Goal: Task Accomplishment & Management: Manage account settings

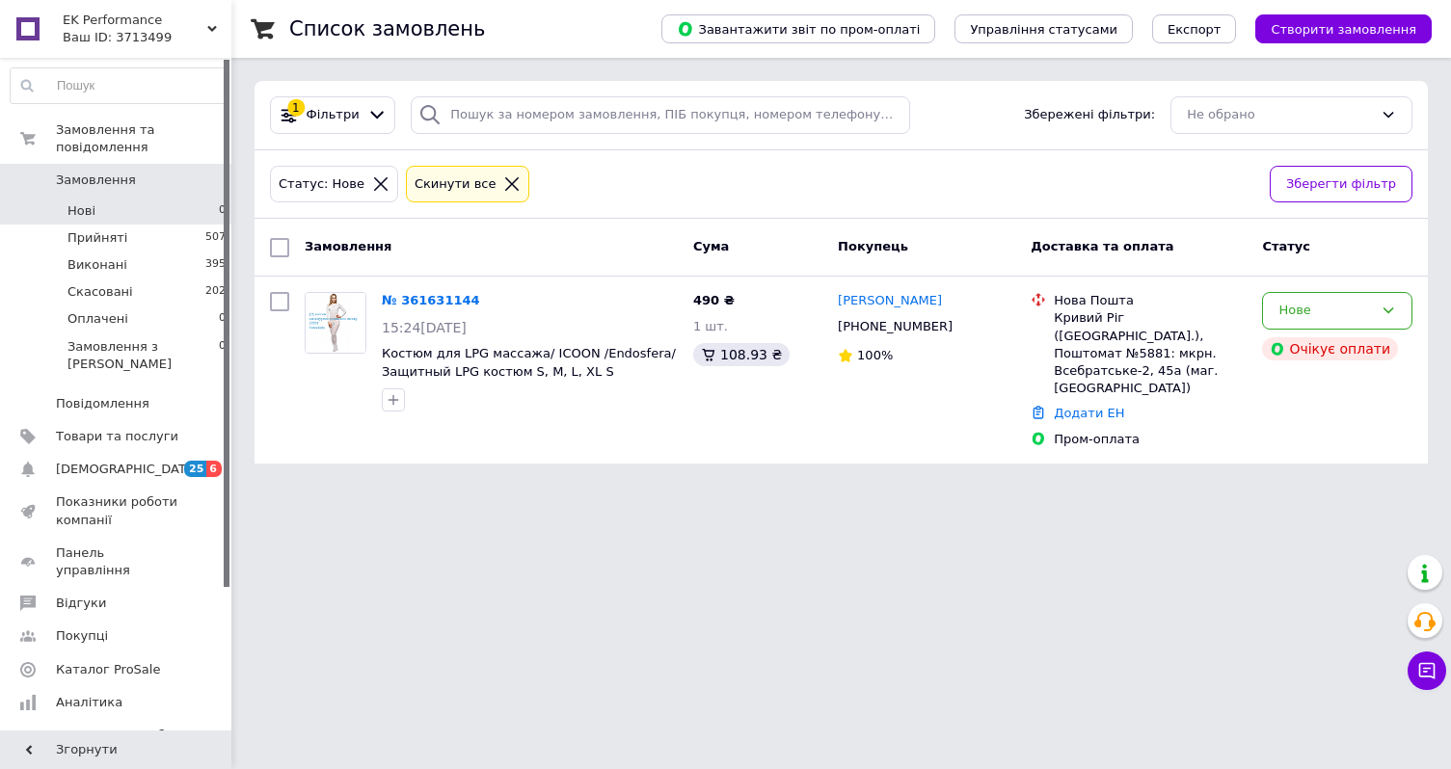
click at [102, 211] on li "Нові 0" at bounding box center [118, 211] width 237 height 27
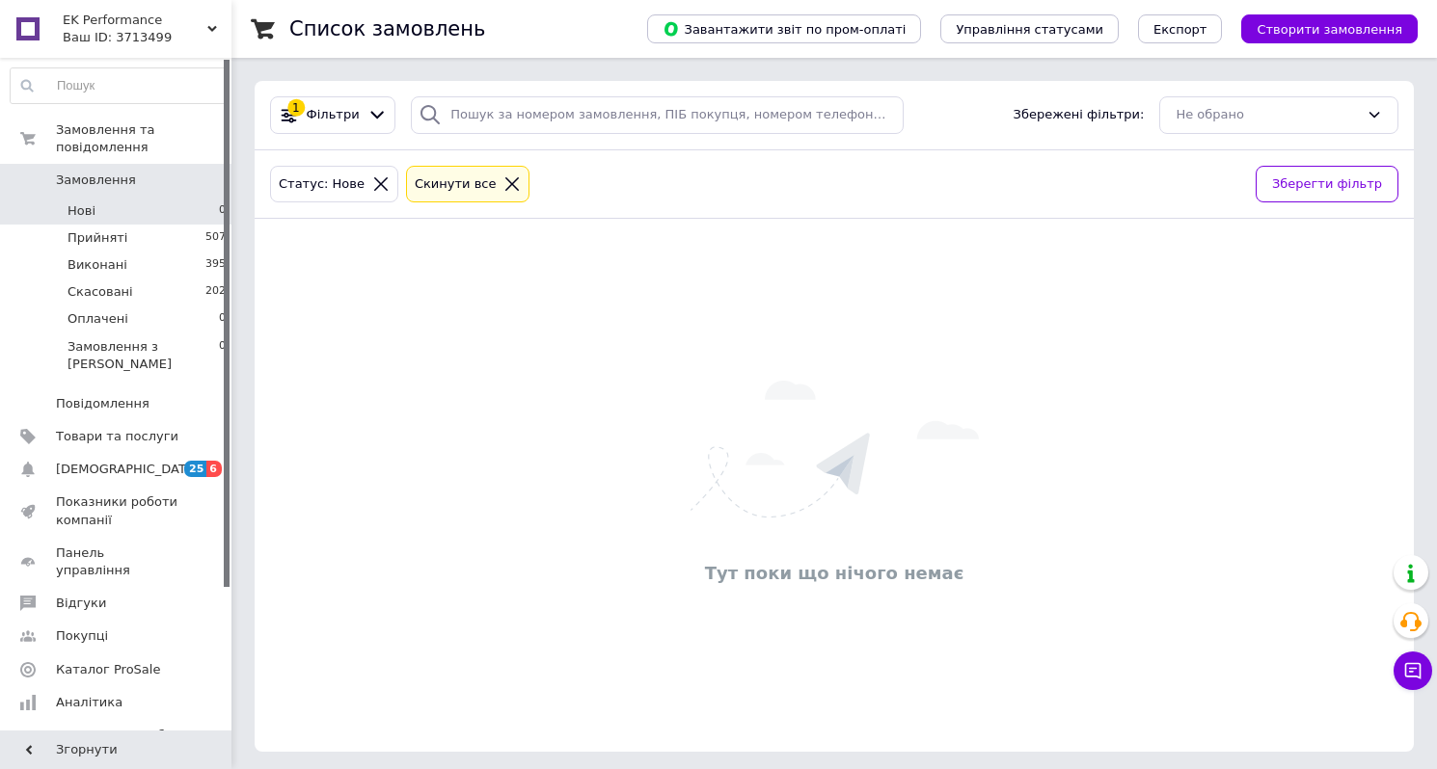
click at [104, 183] on span "Замовлення" at bounding box center [96, 180] width 80 height 17
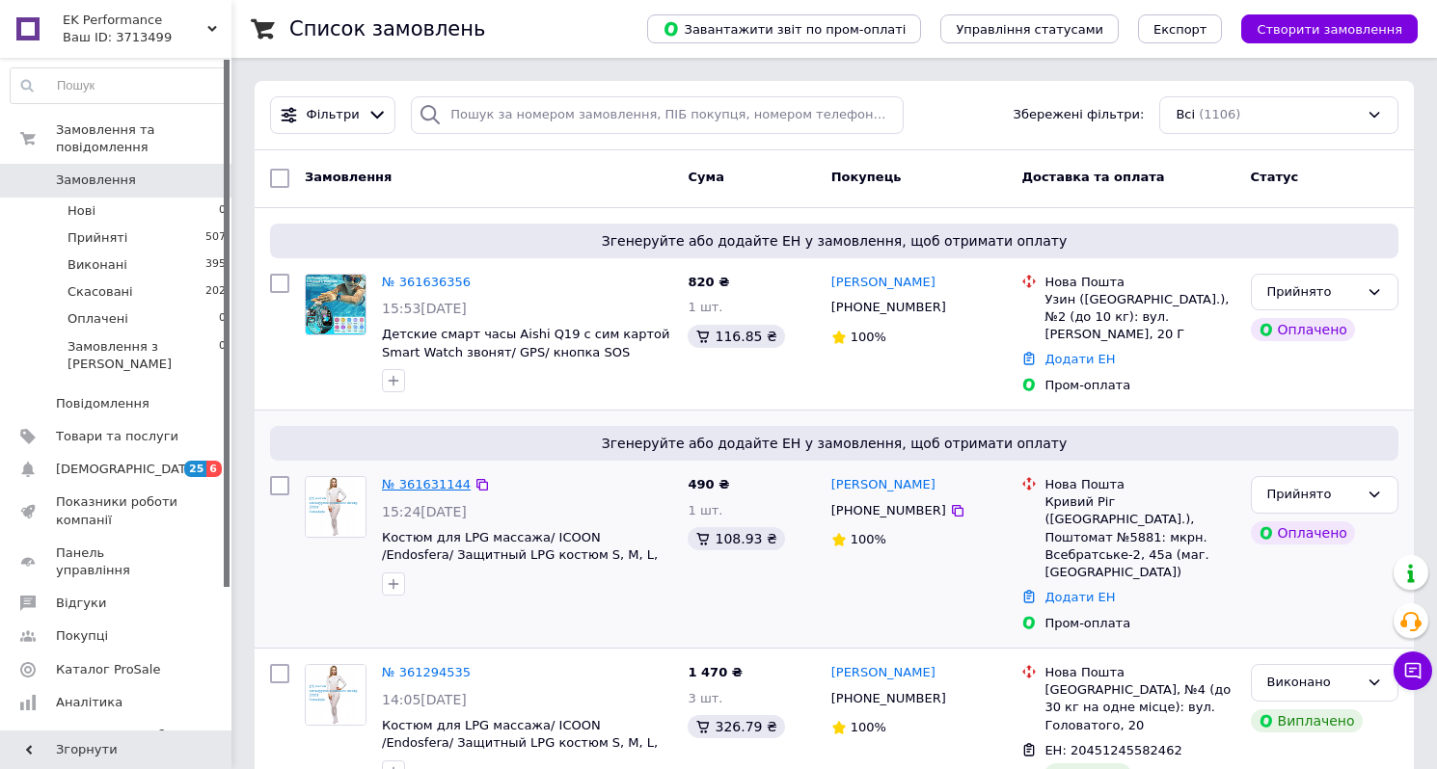
click at [426, 483] on link "№ 361631144" at bounding box center [426, 484] width 89 height 14
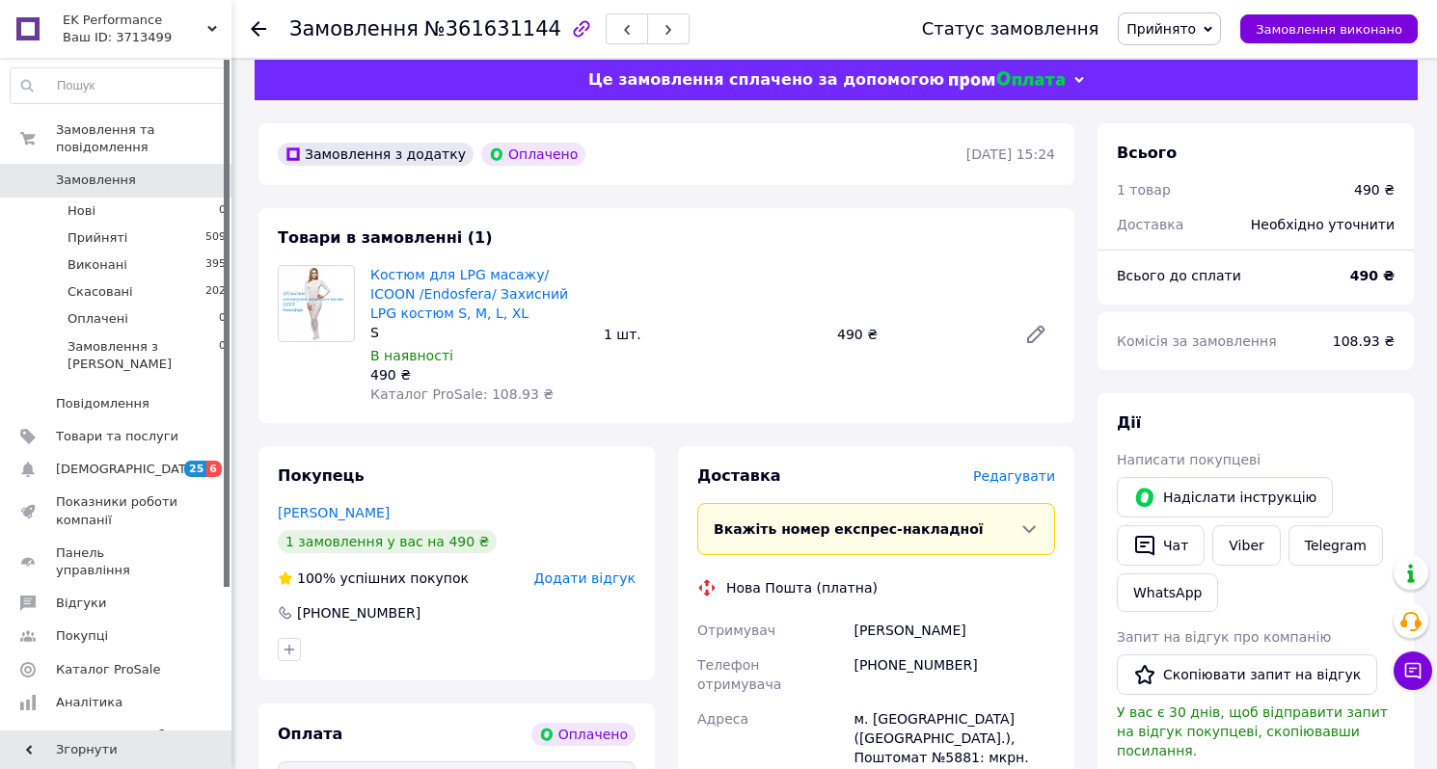
scroll to position [405, 0]
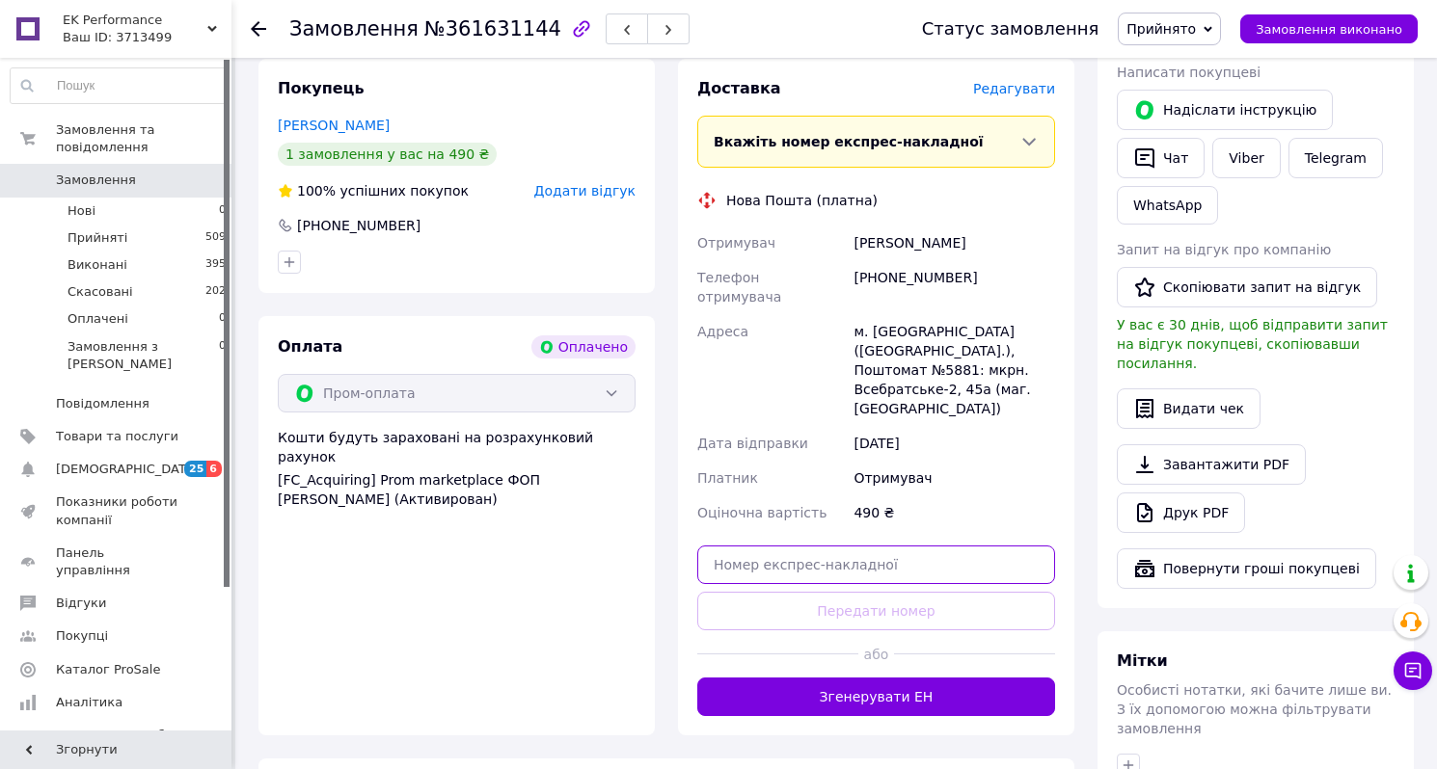
click at [862, 552] on input "text" at bounding box center [876, 565] width 358 height 39
paste input "20451247317493"
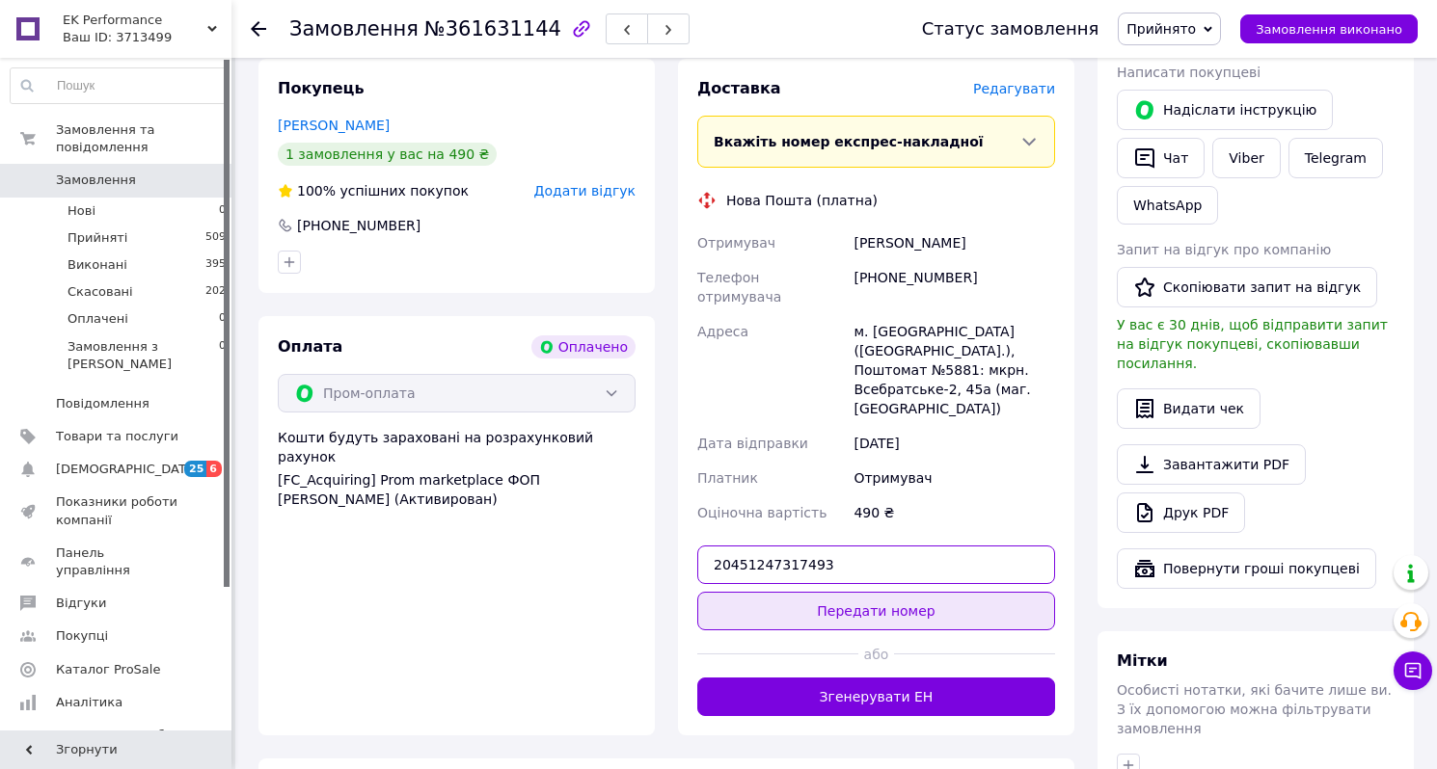
type input "20451247317493"
click at [884, 594] on button "Передати номер" at bounding box center [876, 611] width 358 height 39
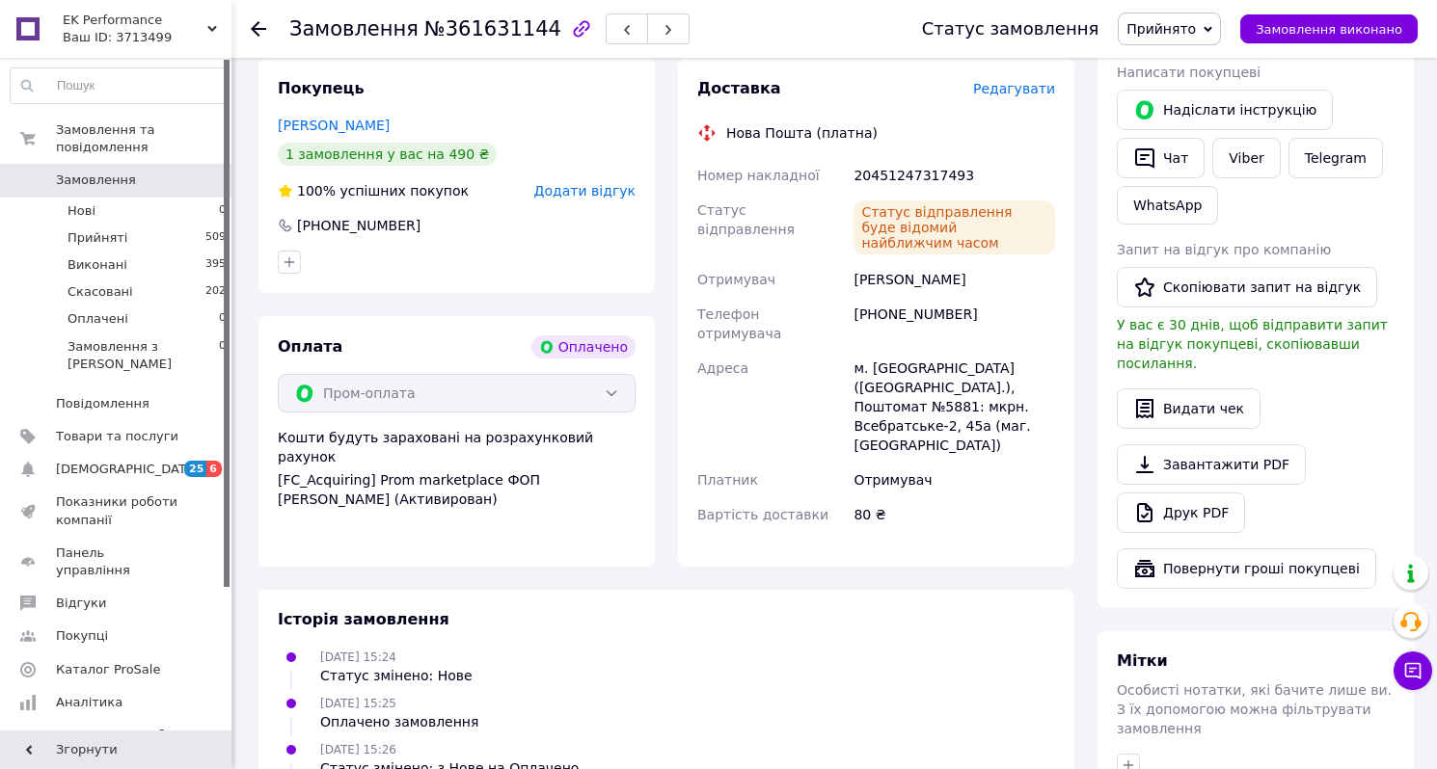
click at [100, 183] on span "Замовлення" at bounding box center [96, 180] width 80 height 17
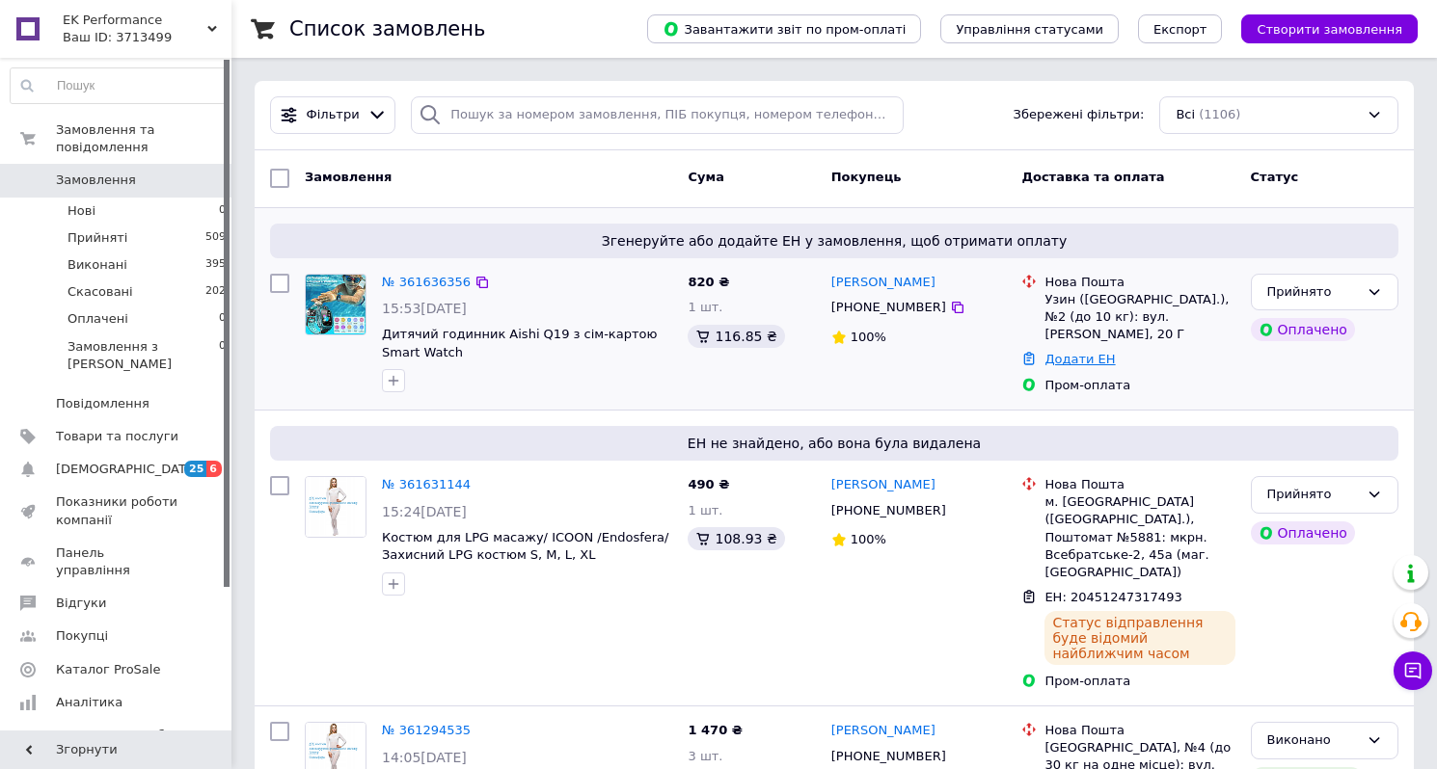
click at [1074, 352] on link "Додати ЕН" at bounding box center [1079, 359] width 70 height 14
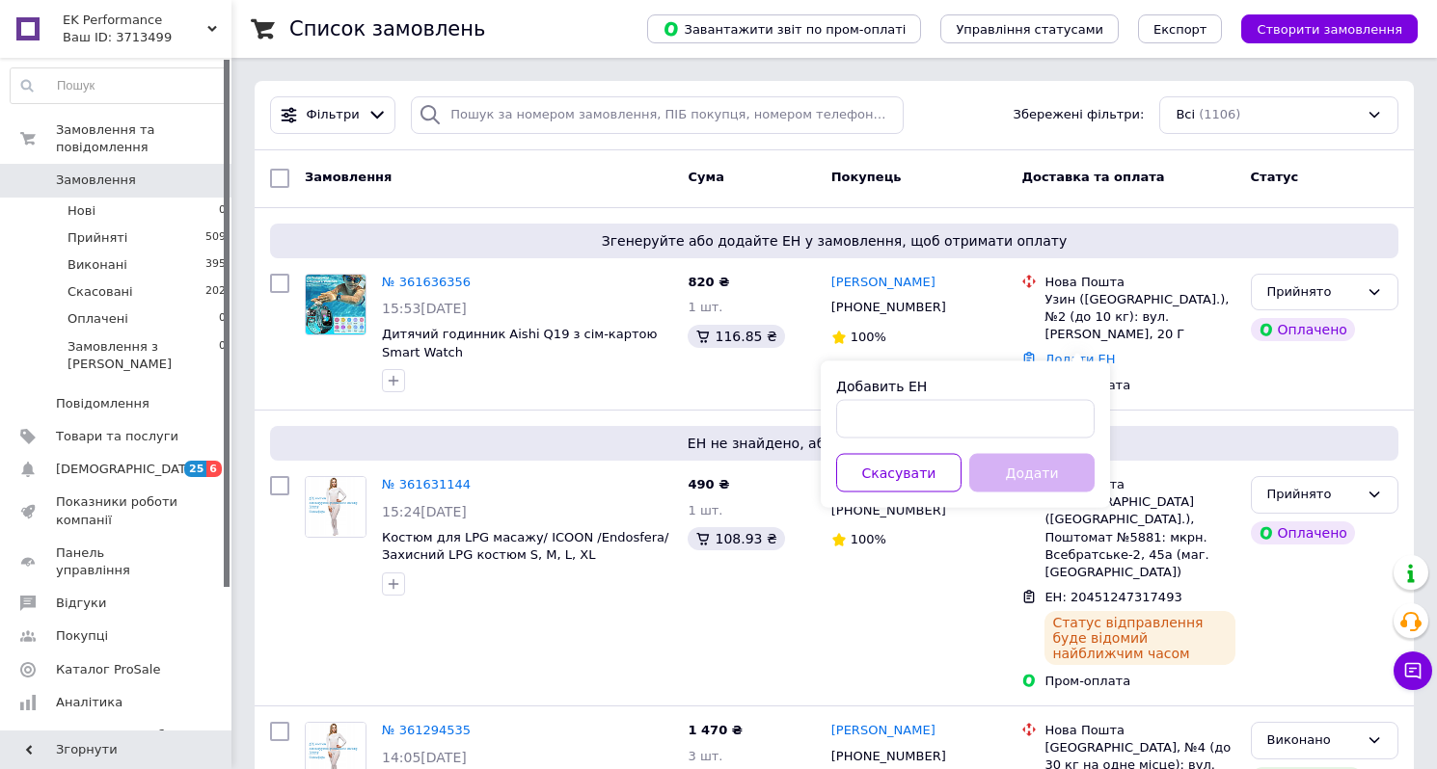
drag, startPoint x: 983, startPoint y: 440, endPoint x: 984, endPoint y: 428, distance: 11.6
click at [982, 440] on div "Добавить ЕН Скасувати Додати" at bounding box center [965, 435] width 289 height 147
click at [986, 420] on input "Добавить ЕН" at bounding box center [965, 419] width 258 height 39
paste input "20451247318348"
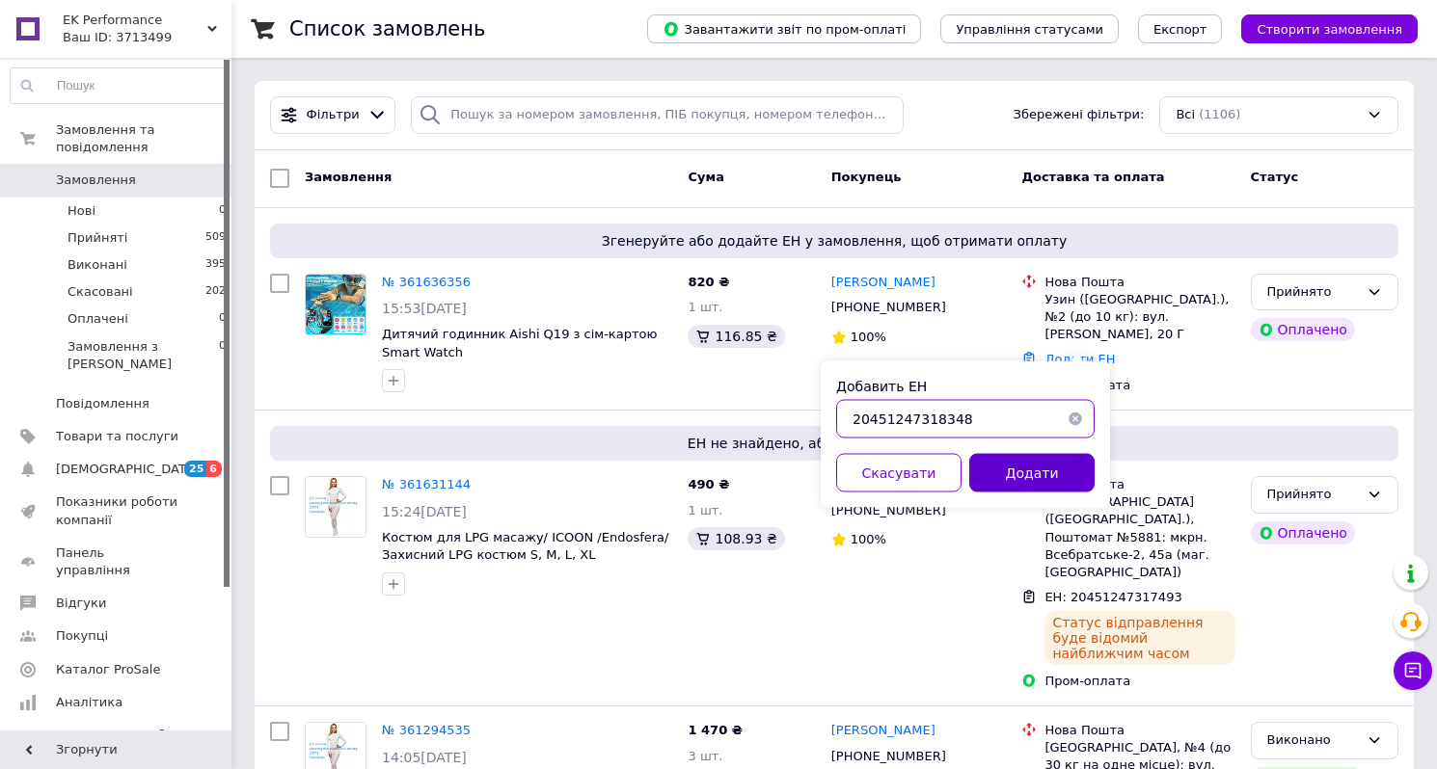
type input "20451247318348"
click at [1016, 479] on button "Додати" at bounding box center [1031, 473] width 125 height 39
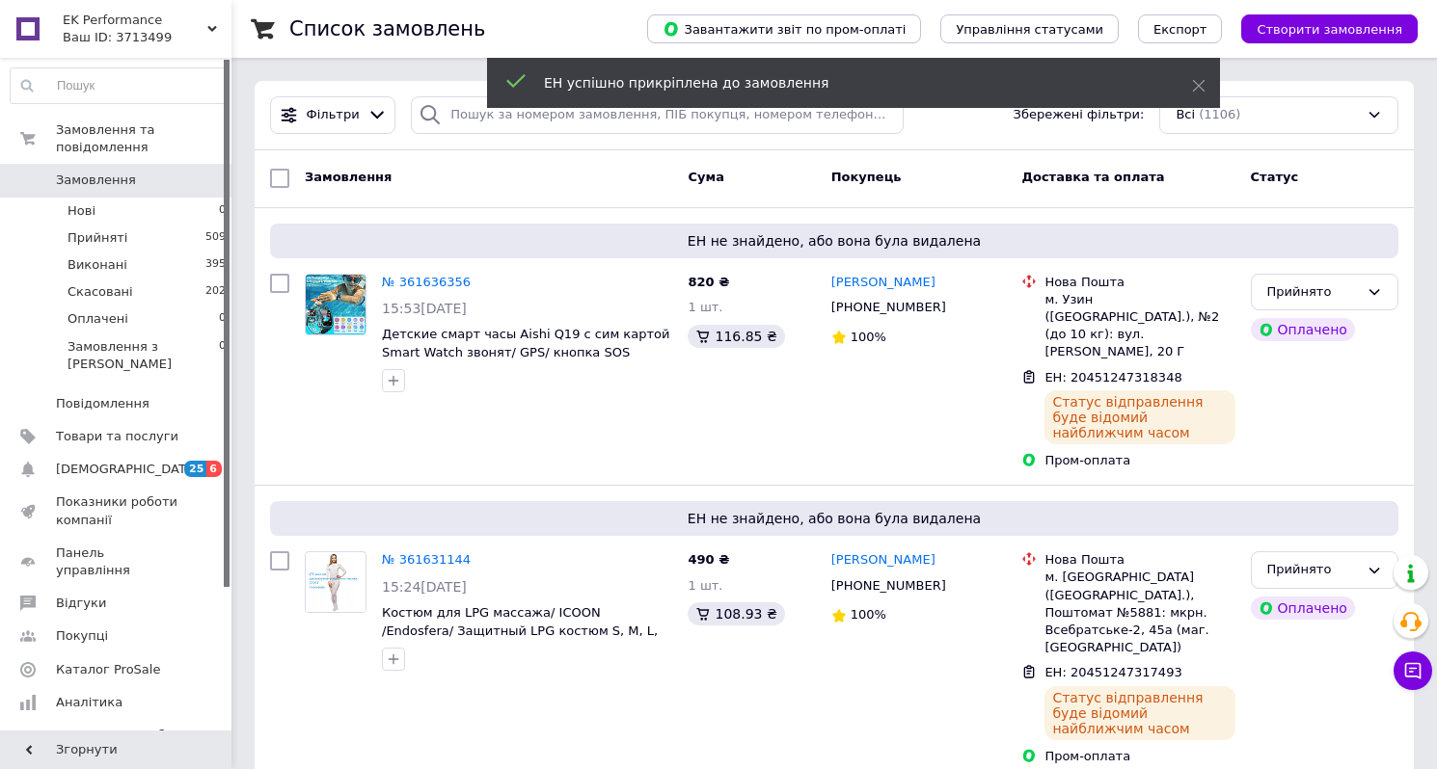
click at [83, 185] on span "Замовлення" at bounding box center [96, 180] width 80 height 17
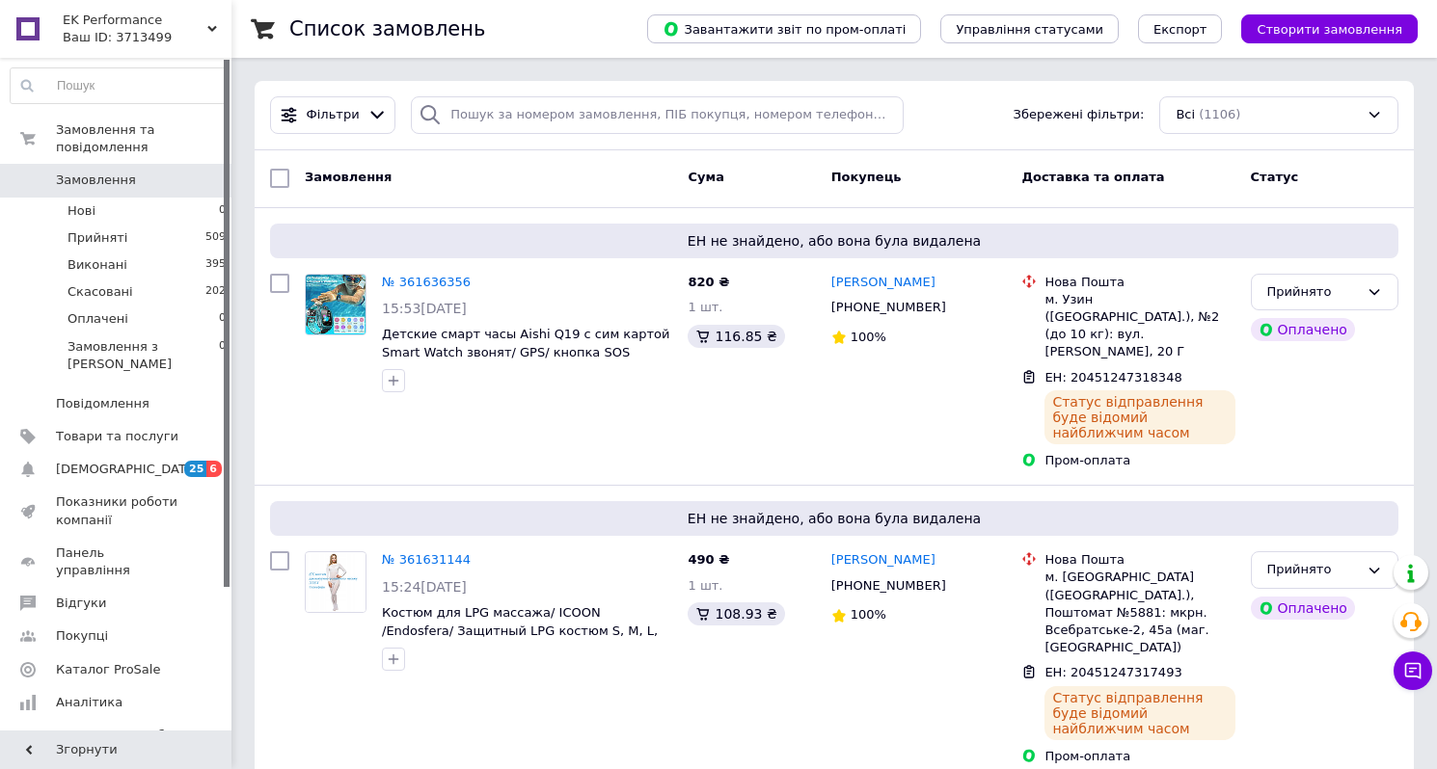
click at [111, 178] on span "Замовлення" at bounding box center [96, 180] width 80 height 17
